Goal: Transaction & Acquisition: Book appointment/travel/reservation

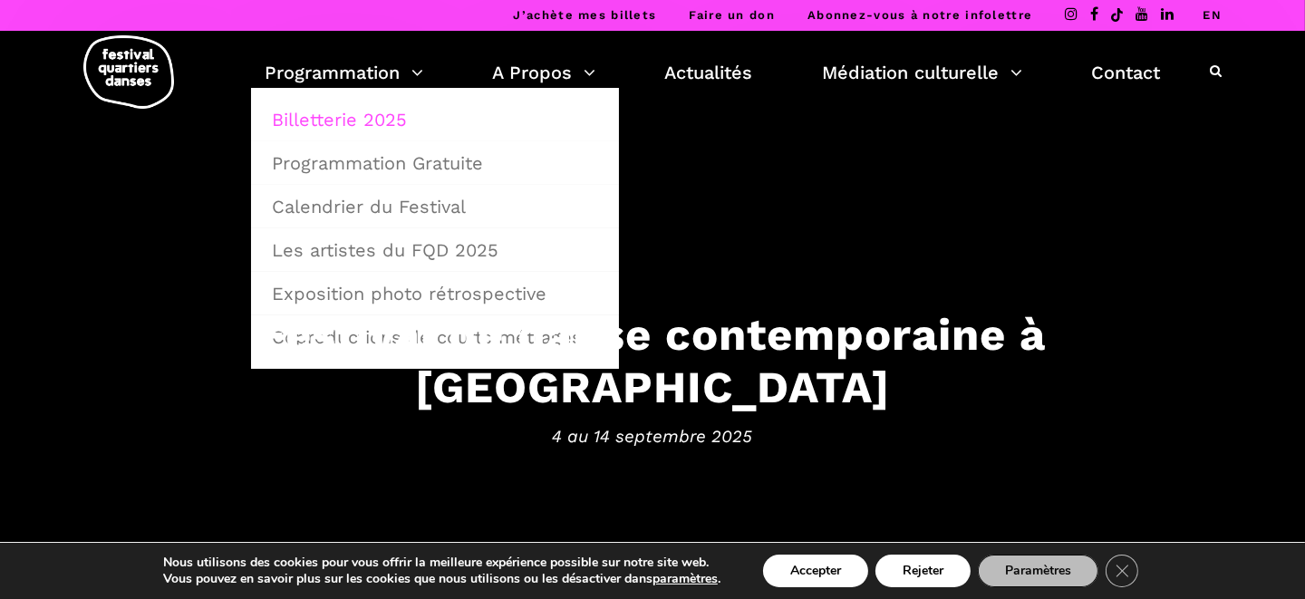
click at [333, 122] on link "Billetterie 2025" at bounding box center [435, 120] width 348 height 42
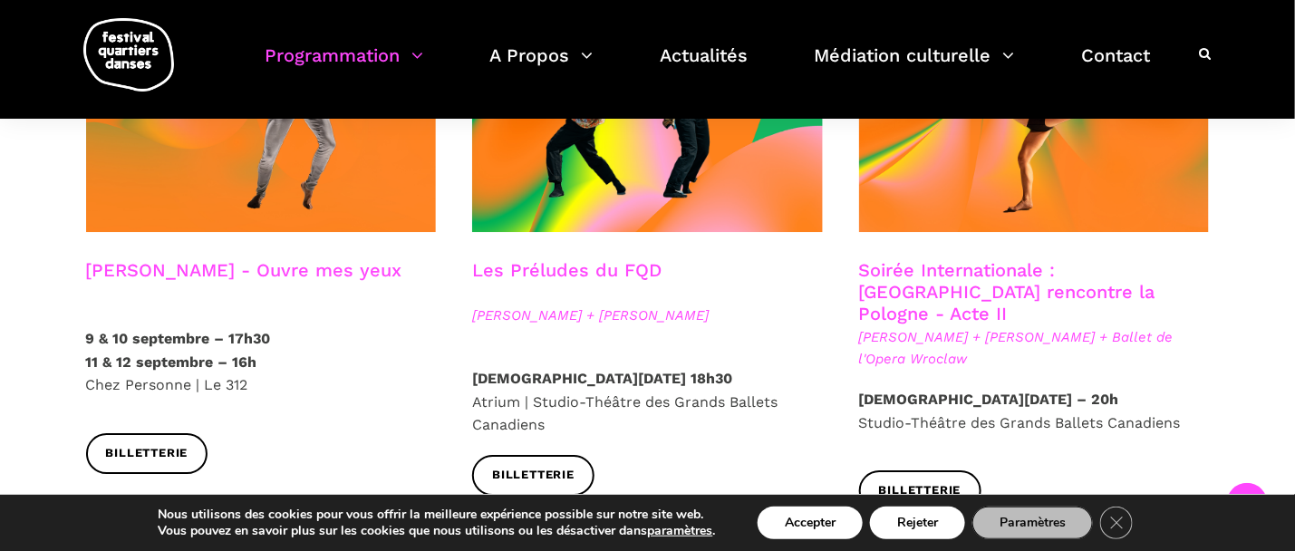
scroll to position [1721, 0]
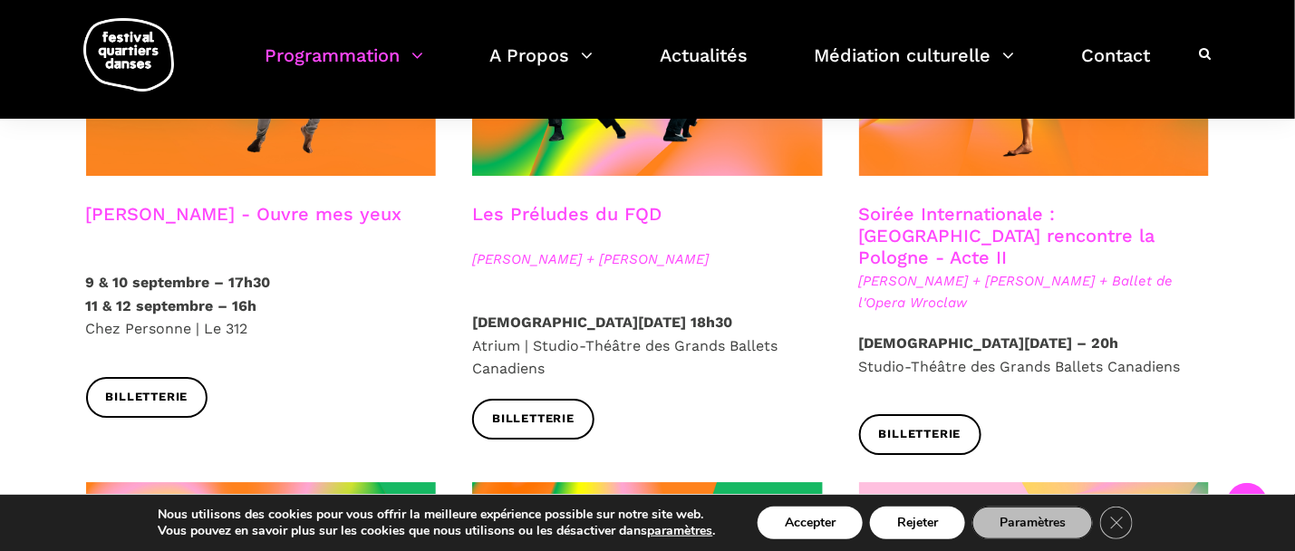
click at [918, 203] on link "Soirée Internationale : Montréal rencontre la Pologne - Acte II" at bounding box center [1007, 235] width 296 height 65
